Goal: Navigation & Orientation: Understand site structure

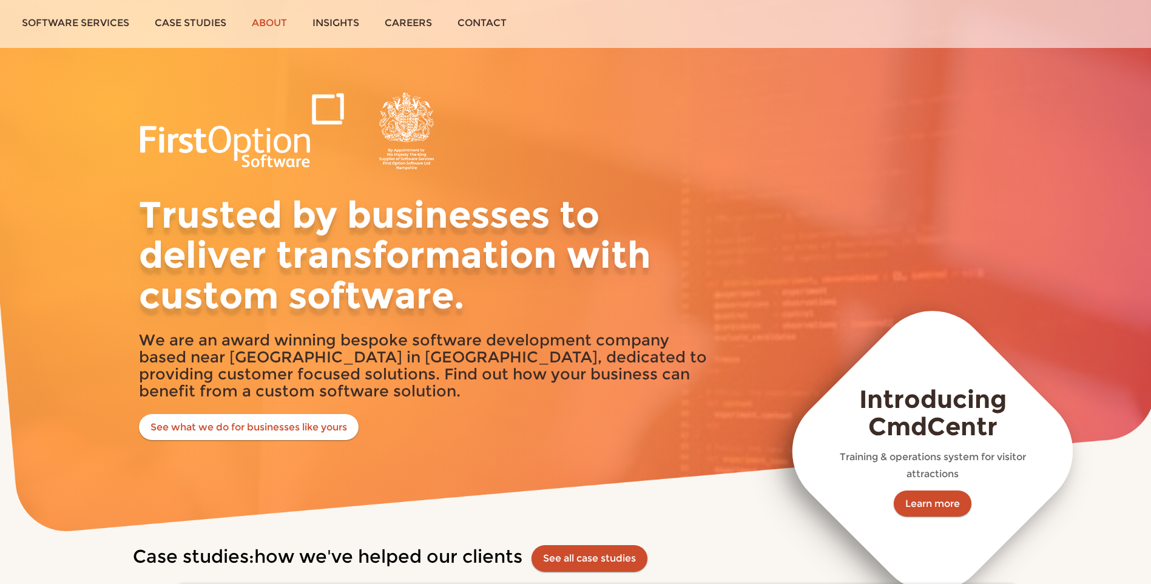
click at [282, 21] on link "About" at bounding box center [269, 23] width 61 height 46
click at [64, 18] on link "Software services" at bounding box center [75, 23] width 133 height 46
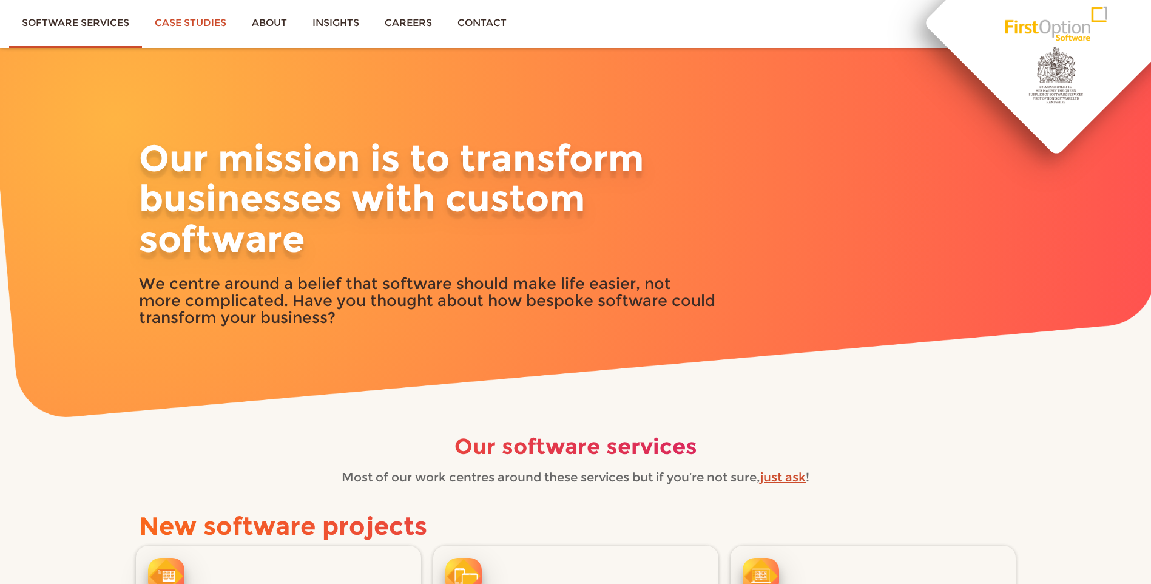
click at [214, 30] on link "Case studies" at bounding box center [190, 23] width 97 height 46
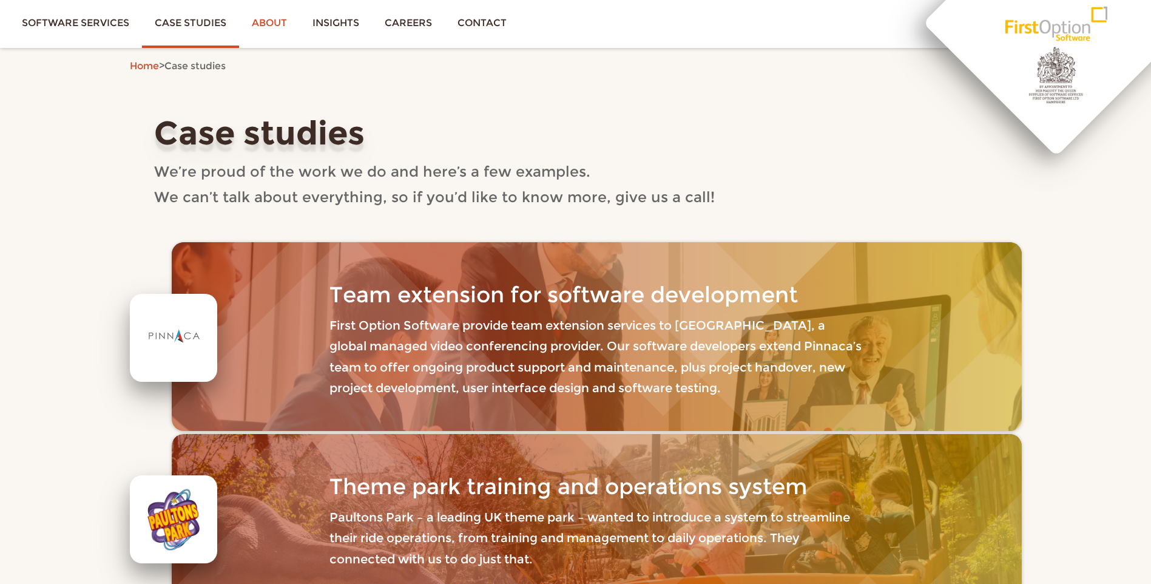
click at [277, 22] on link "About" at bounding box center [269, 23] width 61 height 46
click at [272, 23] on link "About" at bounding box center [269, 23] width 61 height 46
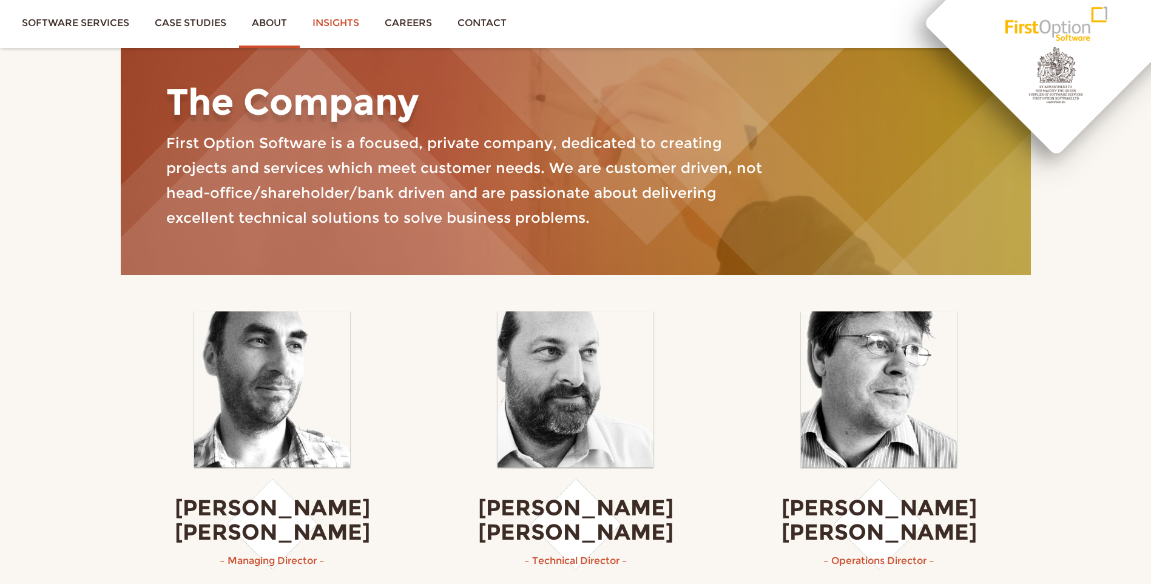
click at [347, 25] on link "Insights" at bounding box center [336, 23] width 72 height 46
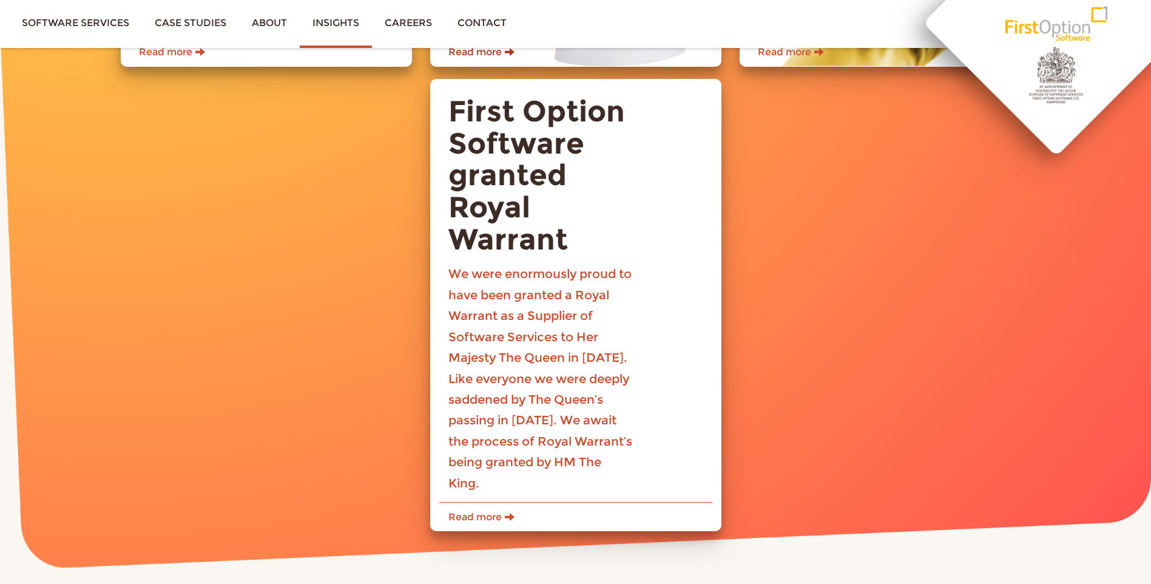
scroll to position [243, 0]
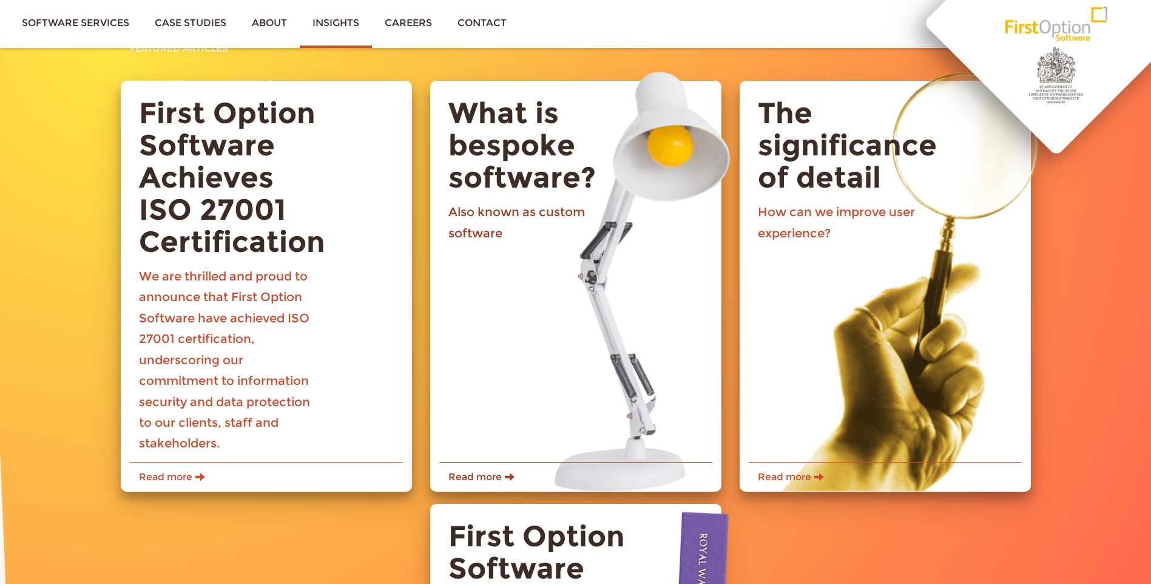
click at [527, 185] on h2 "What is bespoke software?" at bounding box center [541, 145] width 205 height 96
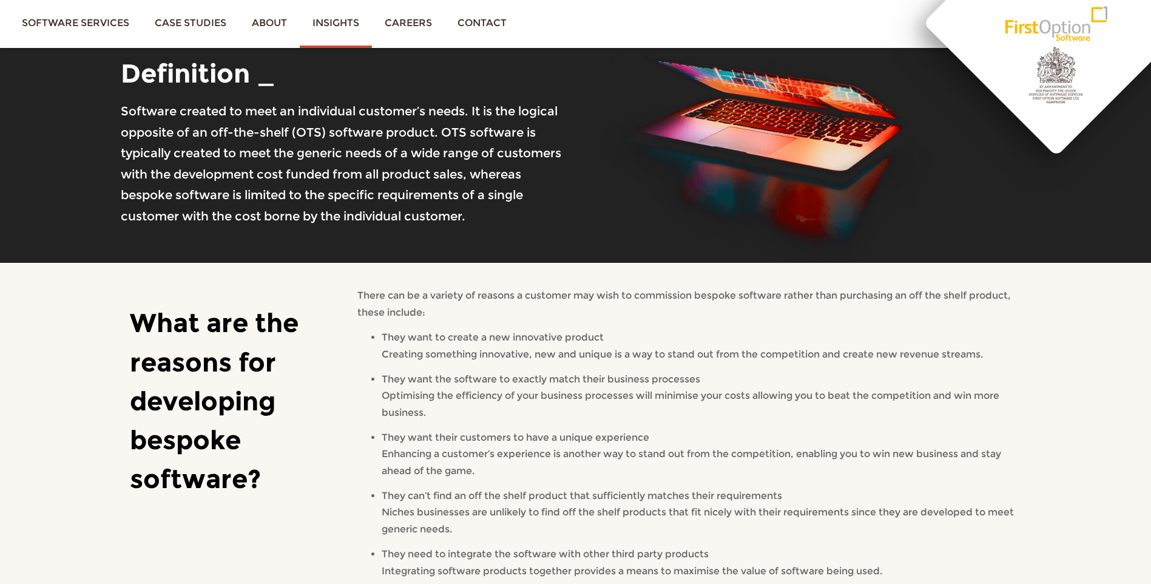
scroll to position [364, 0]
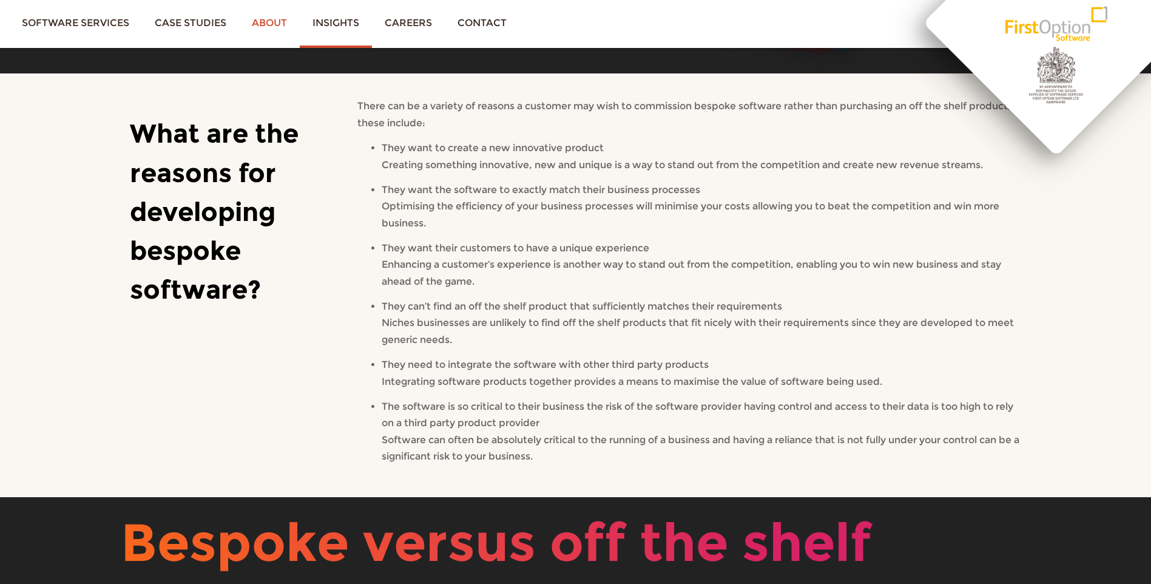
click at [281, 17] on link "About" at bounding box center [269, 23] width 61 height 46
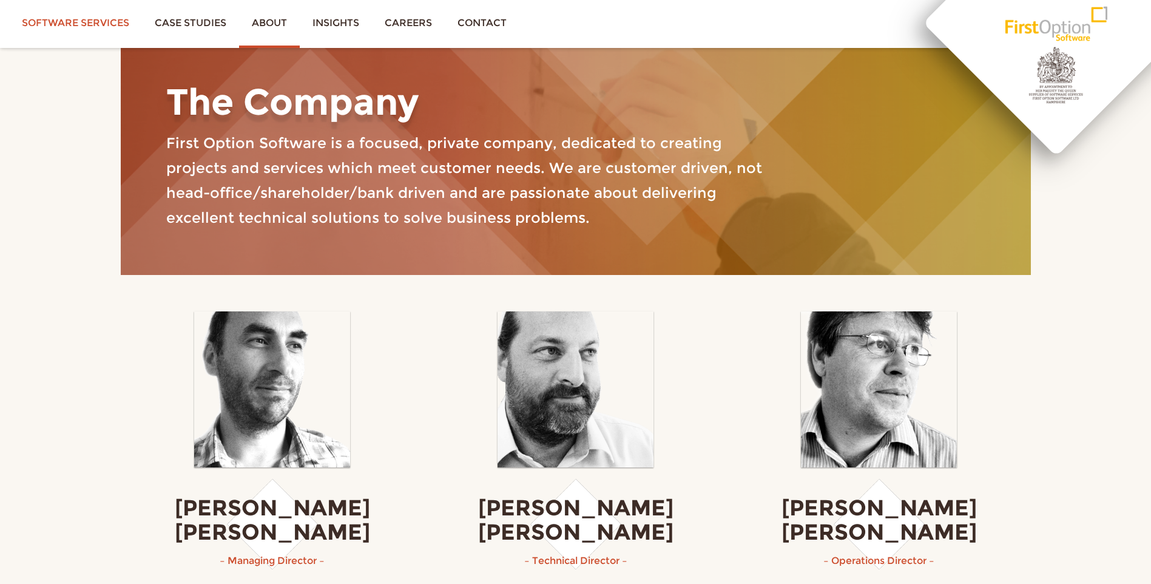
click at [114, 23] on link "Software services" at bounding box center [75, 23] width 133 height 46
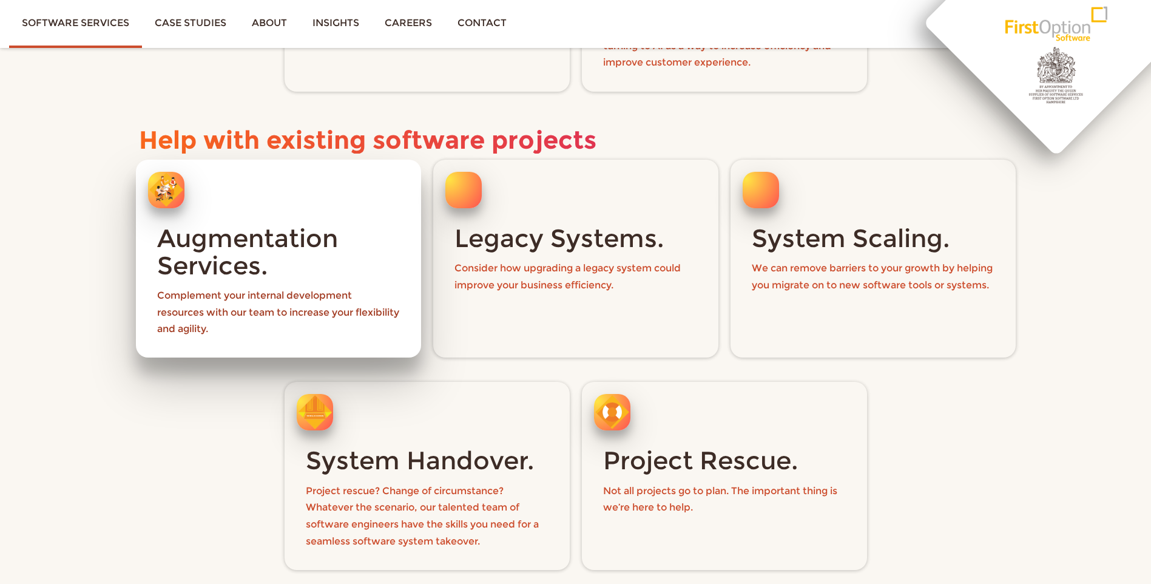
scroll to position [1214, 0]
